Goal: Task Accomplishment & Management: Manage account settings

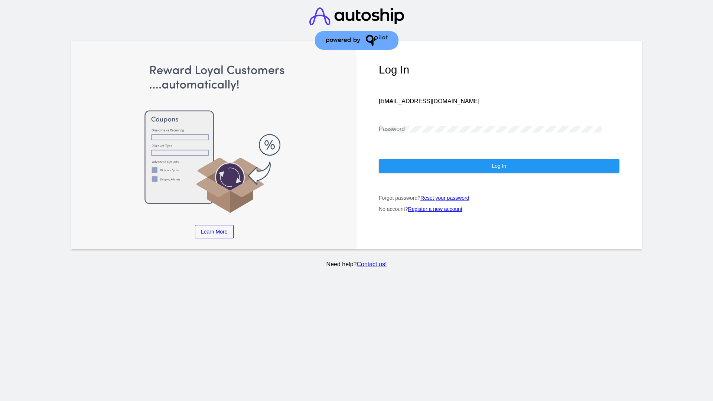
type input "jr@patternsinthecloud.com"
click at [499, 166] on span "Log In" at bounding box center [499, 166] width 14 height 6
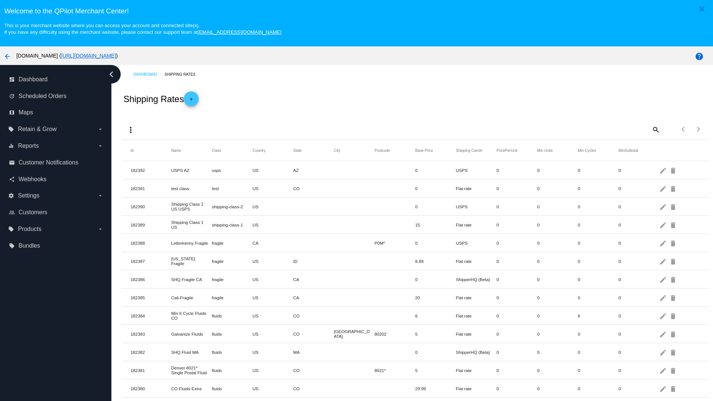
click at [194, 99] on mat-icon "add" at bounding box center [191, 101] width 9 height 9
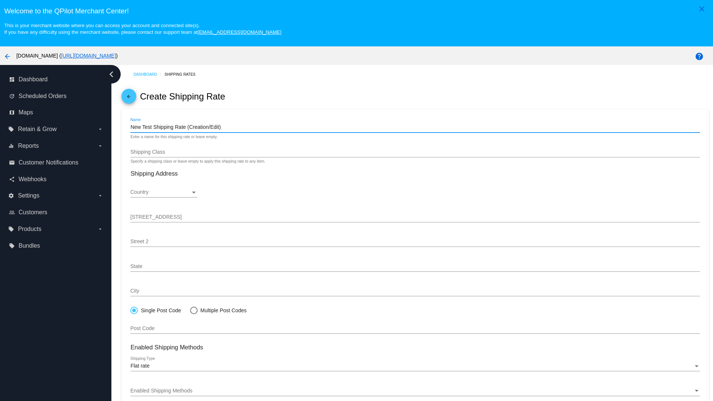
type input "New Test Shipping Rate (Creation/Edit)"
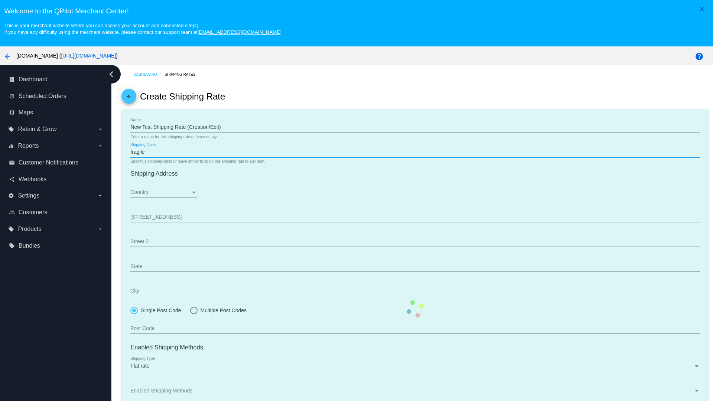
type input "fragile"
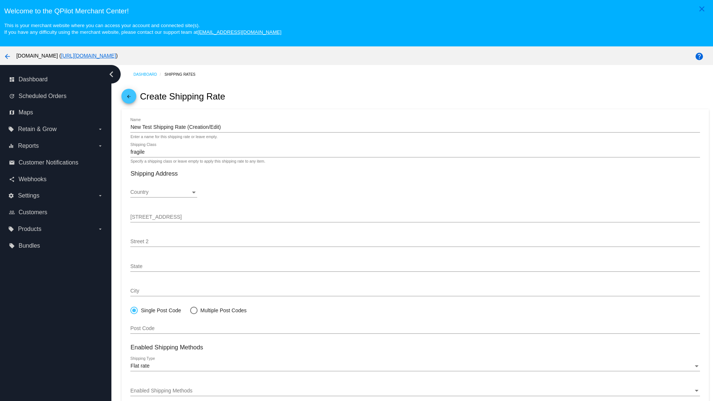
click at [164, 192] on div "Country" at bounding box center [160, 192] width 60 height 6
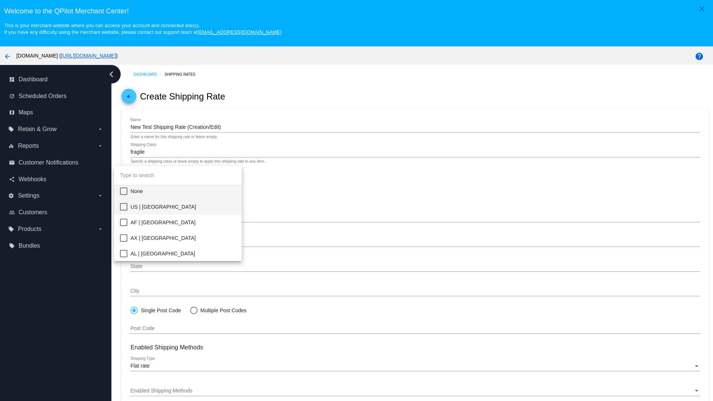
click at [183, 207] on span "US | [GEOGRAPHIC_DATA]" at bounding box center [183, 207] width 106 height 16
click at [164, 266] on div "State" at bounding box center [160, 267] width 60 height 6
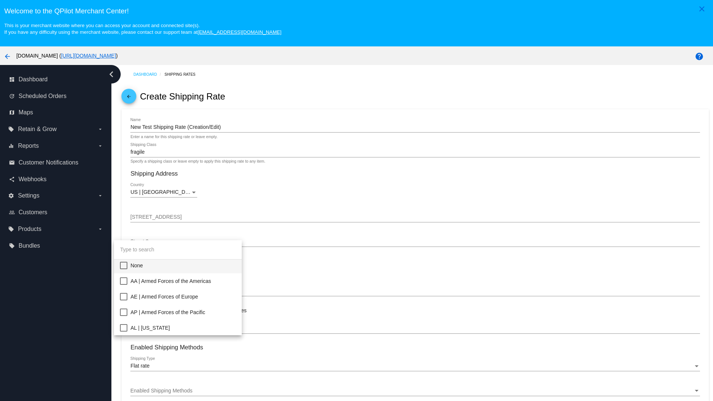
click at [183, 398] on span "CA | [US_STATE]" at bounding box center [183, 406] width 106 height 16
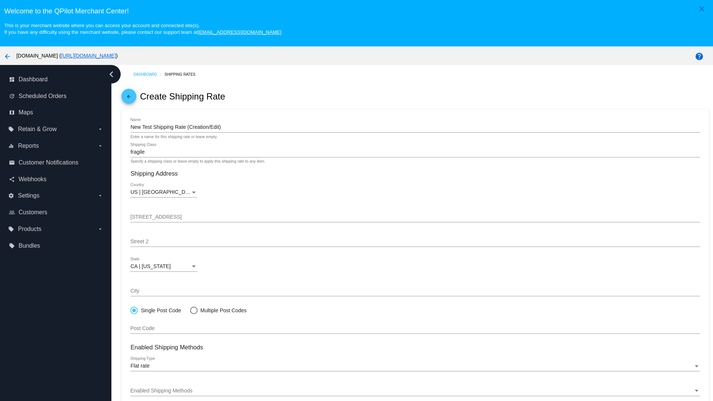
click at [415, 391] on div "Enabled Shipping Methods" at bounding box center [411, 391] width 563 height 6
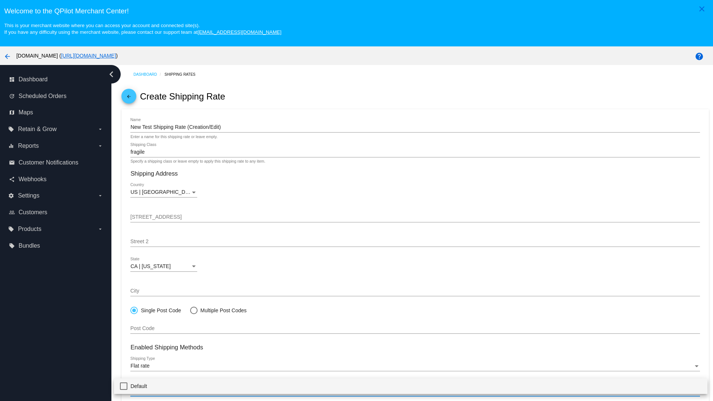
click at [411, 386] on span "Default" at bounding box center [415, 387] width 571 height 16
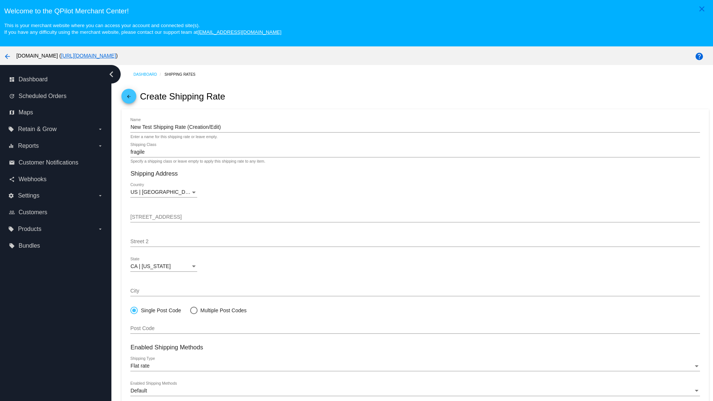
scroll to position [46, 0]
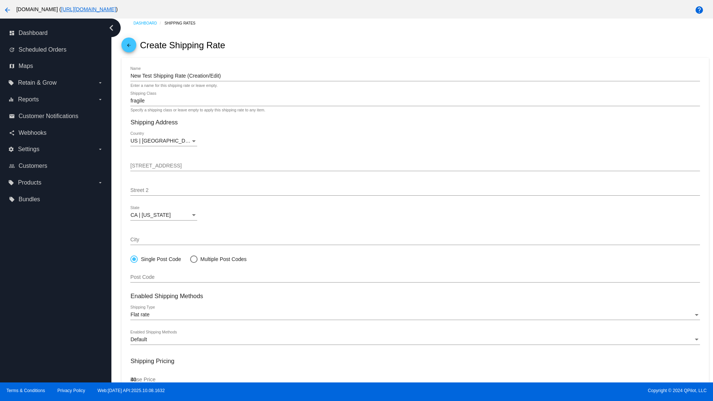
type input "40"
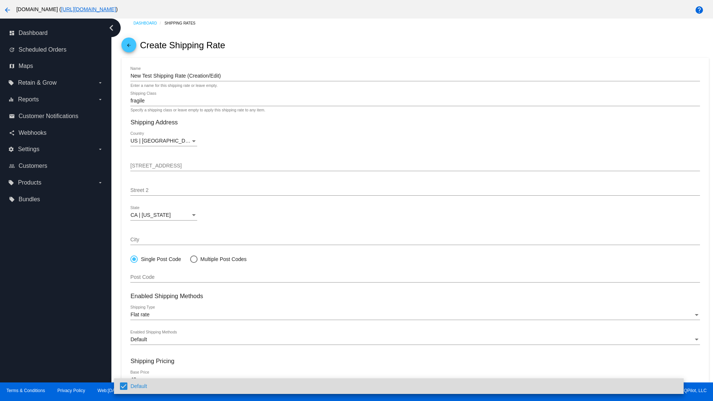
scroll to position [80, 0]
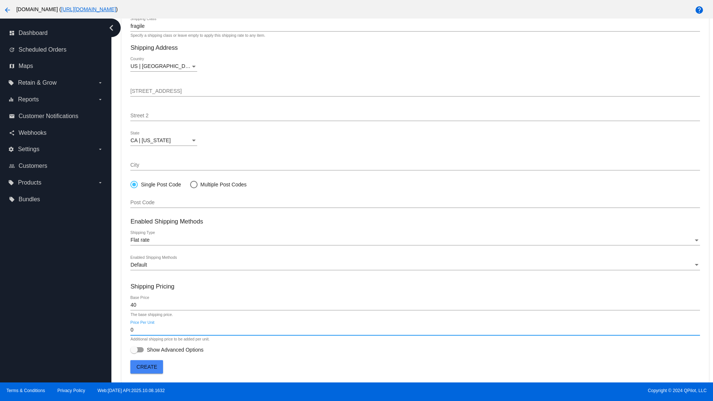
type input "0"
click at [167, 350] on span "Show Advanced Options" at bounding box center [175, 349] width 57 height 7
click at [134, 353] on input "Show Advanced Options" at bounding box center [134, 353] width 0 height 0
checkbox input "true"
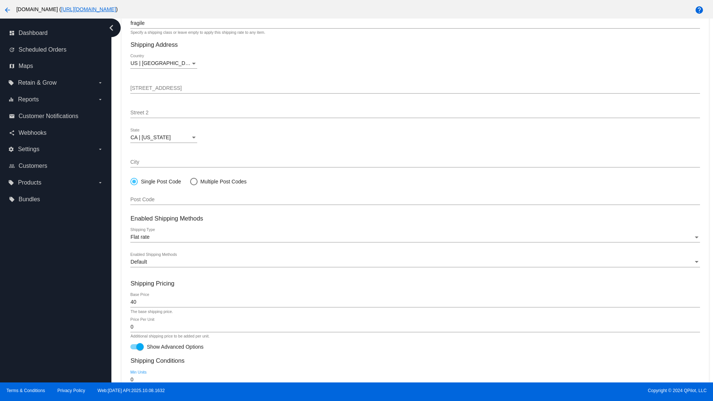
type input "0"
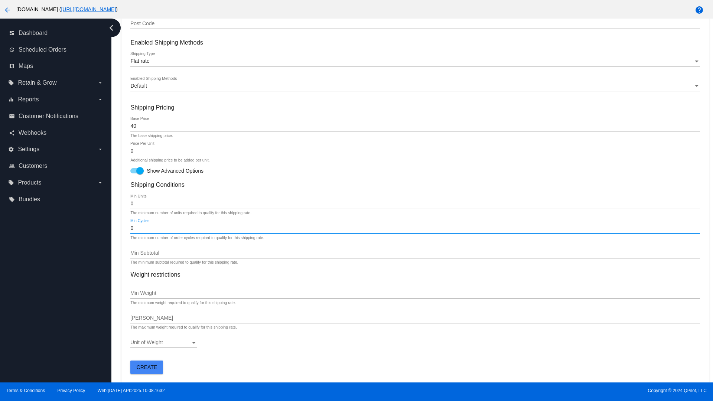
type input "0"
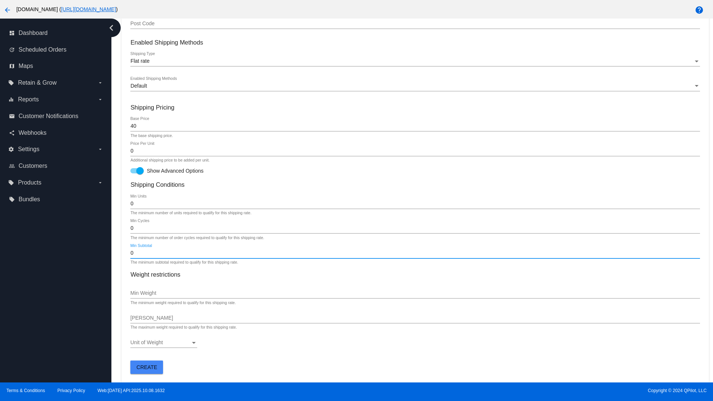
type input "0"
click at [147, 367] on span "Create" at bounding box center [147, 367] width 21 height 6
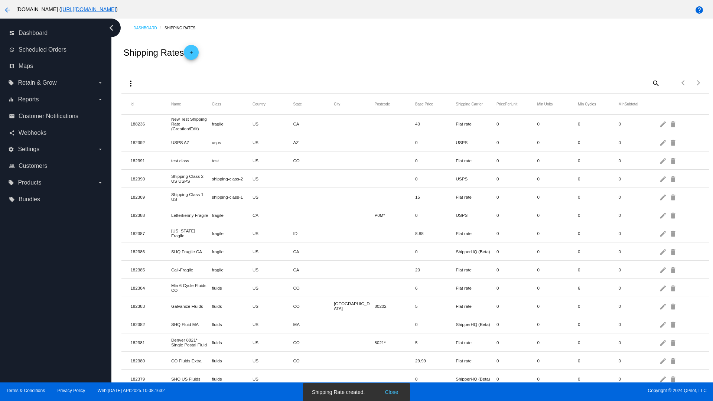
click at [664, 124] on mat-icon "edit" at bounding box center [663, 124] width 9 height 12
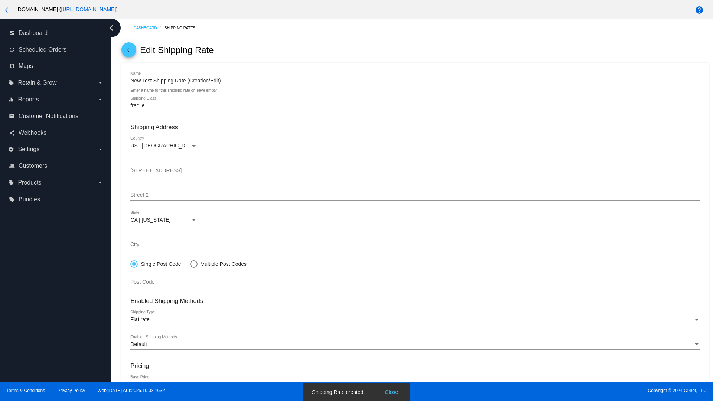
click at [194, 264] on div at bounding box center [194, 264] width 0 height 0
click at [190, 264] on input "Multiple Post Codes" at bounding box center [190, 264] width 0 height 0
radio input "true"
click at [155, 279] on span "Add Post Codes" at bounding box center [155, 280] width 38 height 6
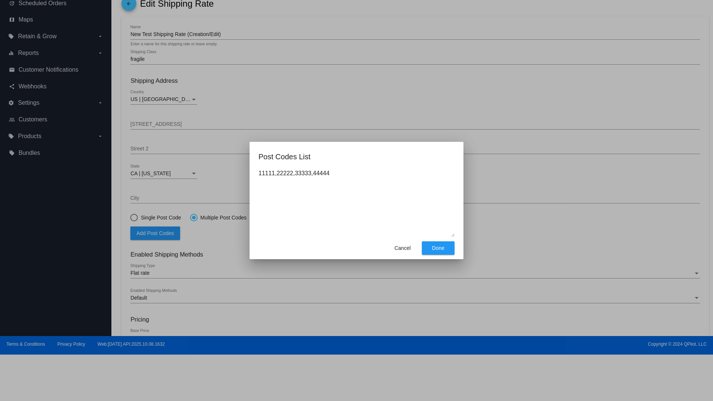
type textarea "11111,22222,33333,44444"
click at [438, 248] on span "Done" at bounding box center [438, 248] width 12 height 6
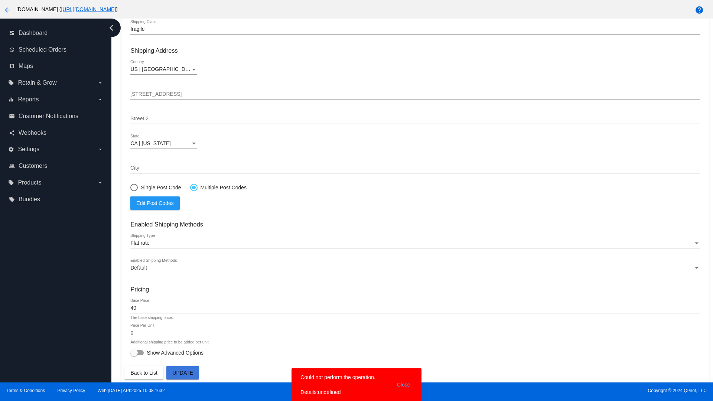
click at [194, 187] on div at bounding box center [194, 188] width 4 height 4
click at [190, 187] on input "Multiple Post Codes" at bounding box center [190, 187] width 0 height 0
click at [155, 203] on span "Edit Post Codes" at bounding box center [154, 203] width 37 height 6
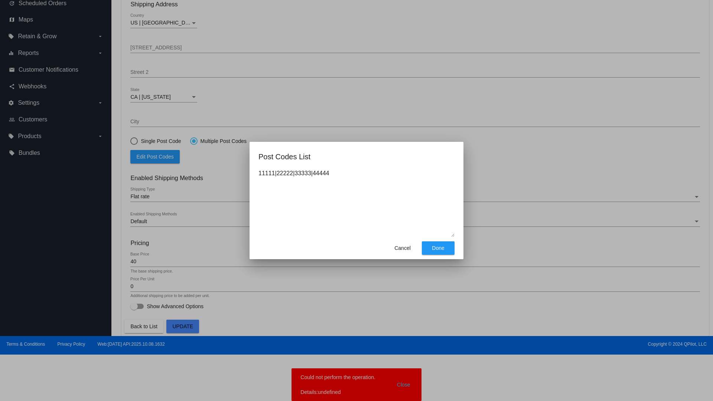
type textarea "11111|22222|33333|44444"
click at [438, 248] on span "Done" at bounding box center [438, 248] width 12 height 6
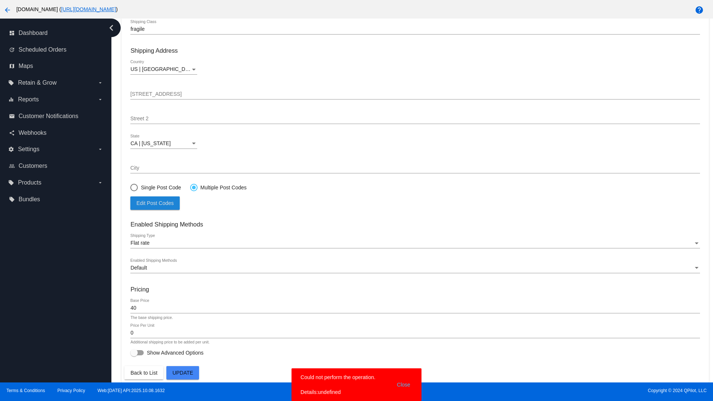
click at [183, 373] on span "Update" at bounding box center [182, 373] width 21 height 6
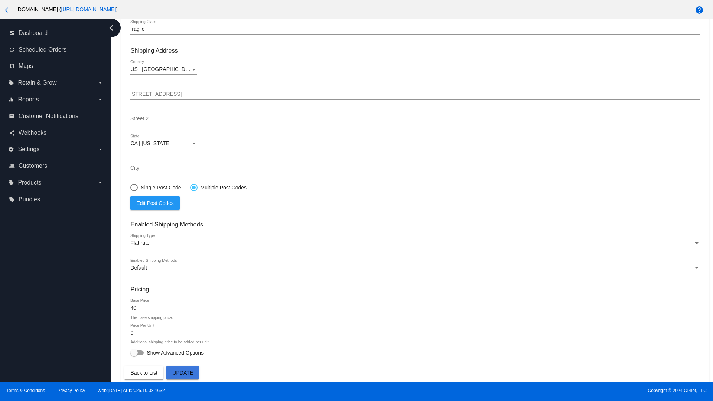
click at [194, 187] on div at bounding box center [194, 188] width 4 height 4
click at [190, 187] on input "Multiple Post Codes" at bounding box center [190, 187] width 0 height 0
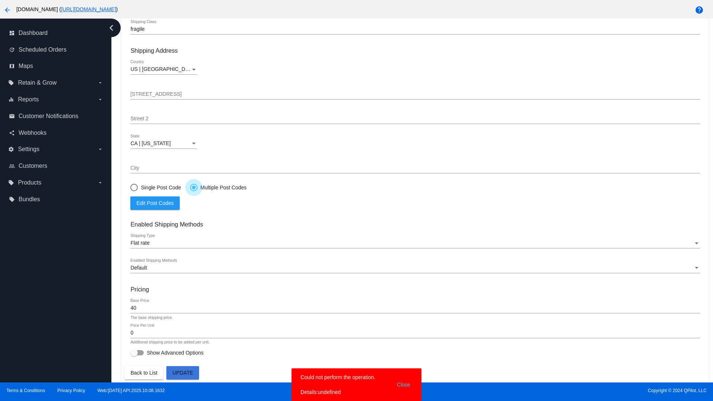
click at [155, 203] on span "Edit Post Codes" at bounding box center [154, 203] width 37 height 6
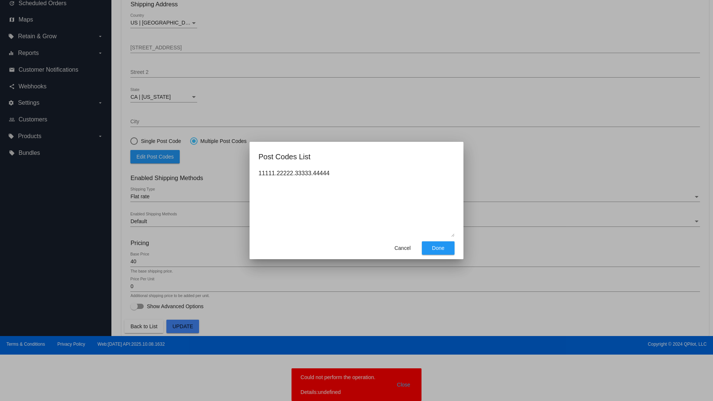
type textarea "11111.22222.33333.44444"
click at [438, 248] on span "Done" at bounding box center [438, 248] width 12 height 6
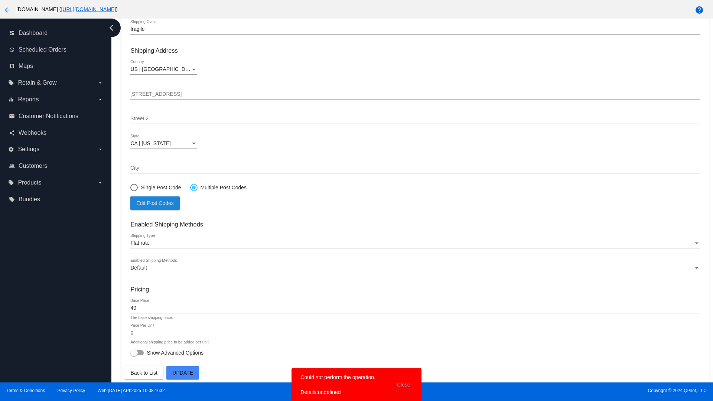
click at [183, 373] on span "Update" at bounding box center [182, 373] width 21 height 6
